Goal: Find specific page/section: Find specific page/section

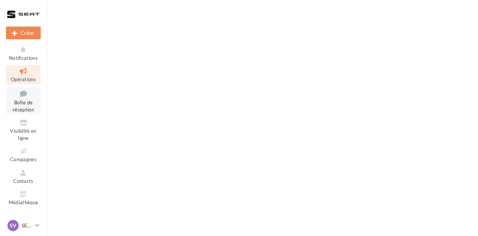
click at [20, 106] on link "Boîte de réception" at bounding box center [23, 100] width 35 height 27
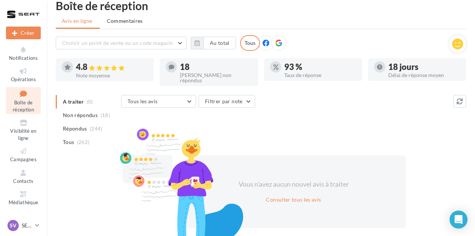
scroll to position [13, 0]
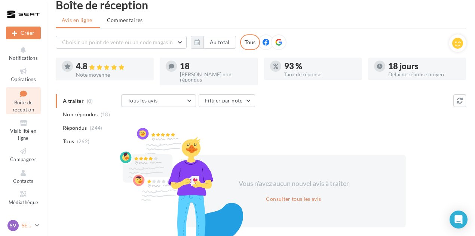
click at [21, 223] on div "SV SEAT [GEOGRAPHIC_DATA] SEAT-[GEOGRAPHIC_DATA]" at bounding box center [19, 225] width 25 height 11
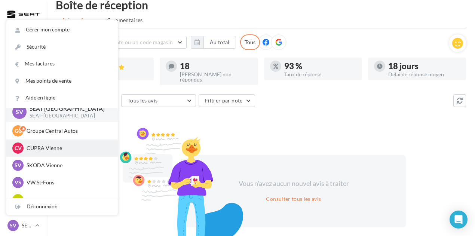
scroll to position [7, 0]
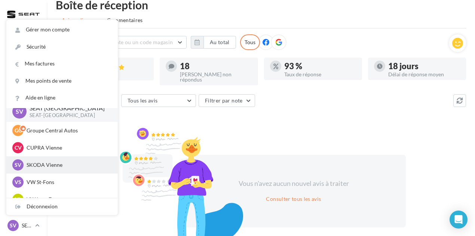
click at [73, 164] on p "SKODA Vienne" at bounding box center [68, 164] width 82 height 7
